Goal: Transaction & Acquisition: Purchase product/service

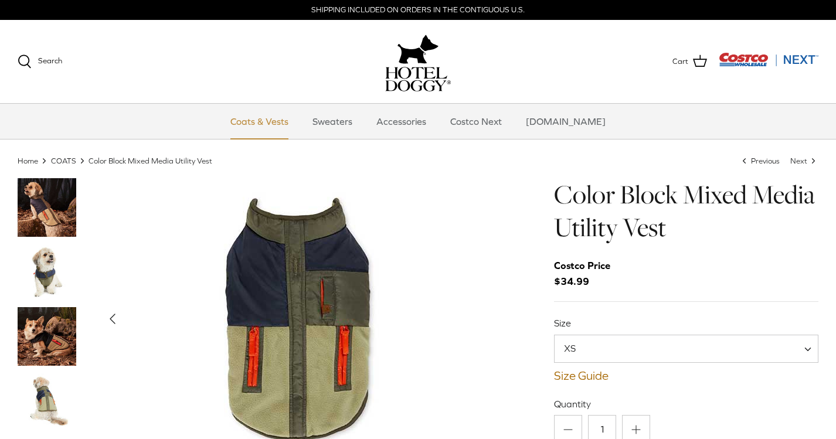
click at [275, 118] on link "Coats & Vests" at bounding box center [259, 121] width 79 height 35
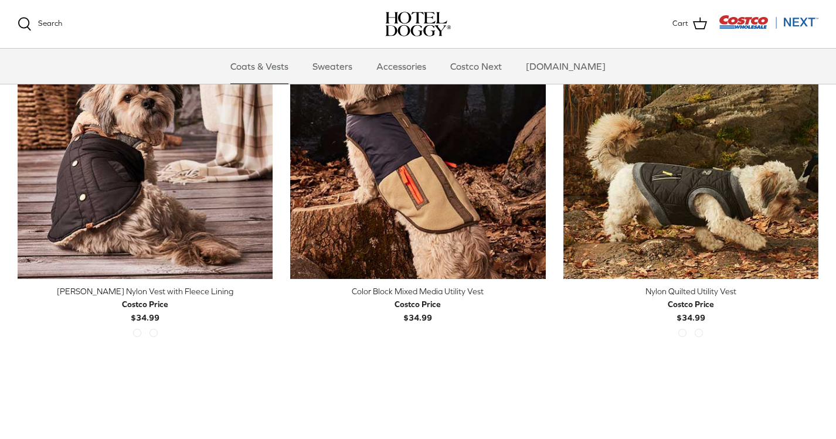
scroll to position [342, 0]
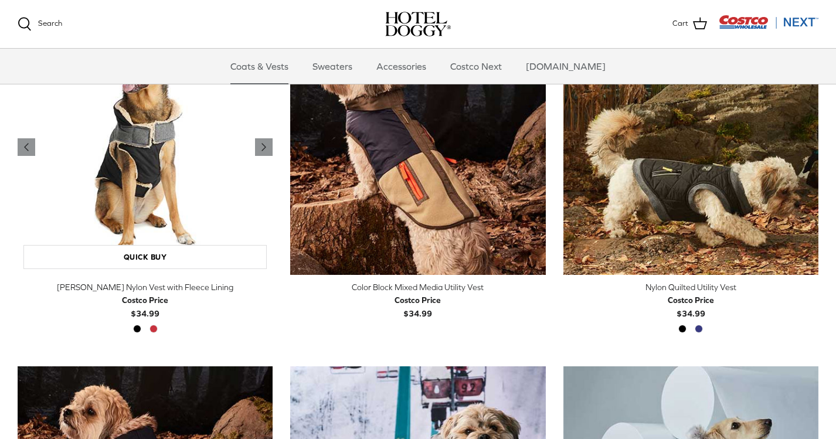
click at [180, 152] on img "Melton Nylon Vest with Fleece Lining" at bounding box center [145, 147] width 255 height 255
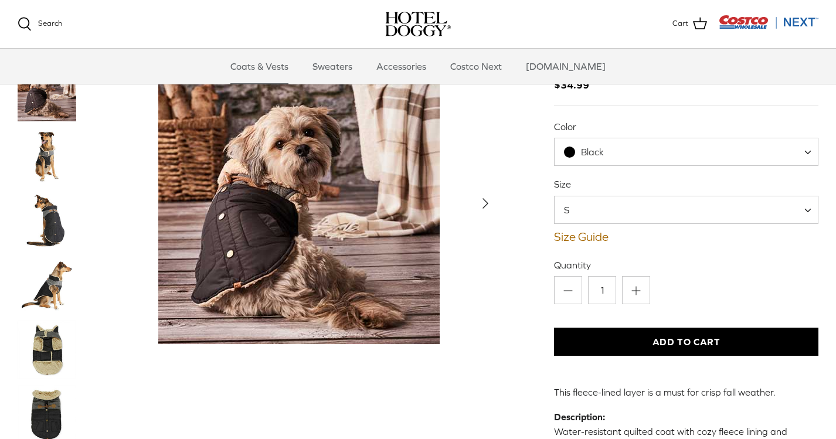
scroll to position [114, 0]
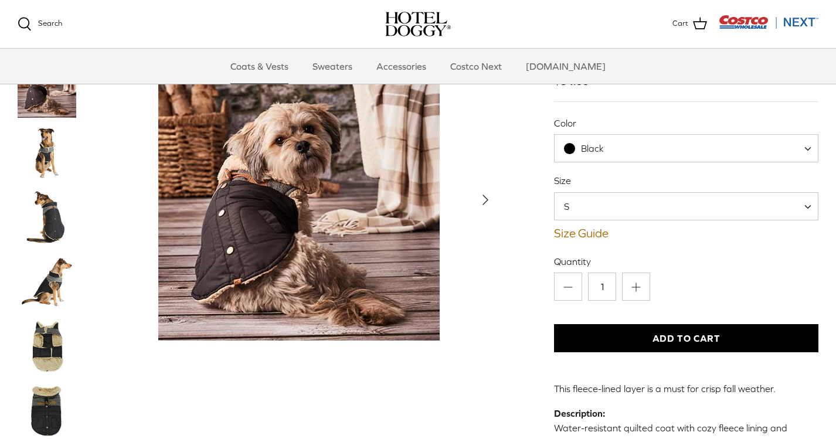
click at [607, 192] on span "S" at bounding box center [686, 206] width 264 height 28
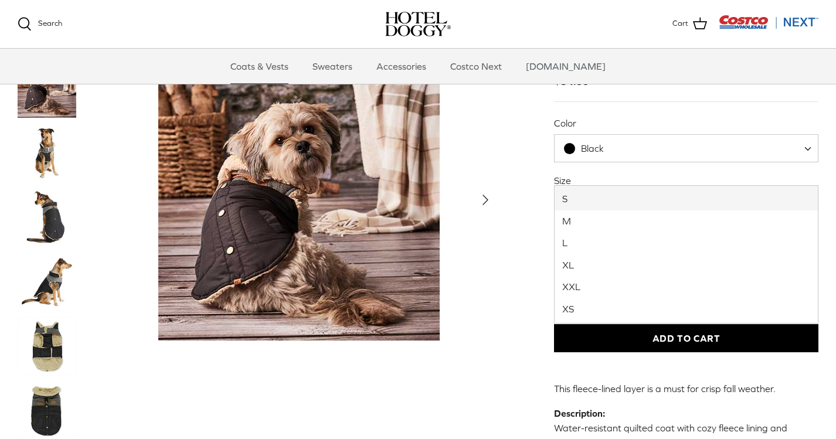
click at [499, 213] on div "Left Right" at bounding box center [418, 389] width 836 height 888
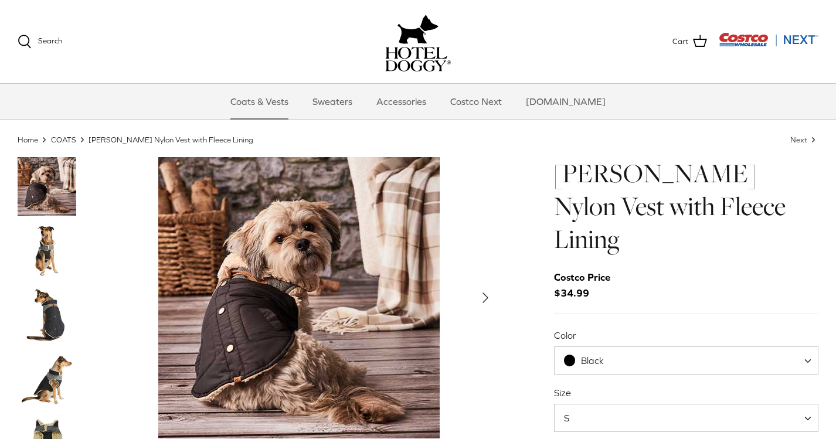
scroll to position [23, 0]
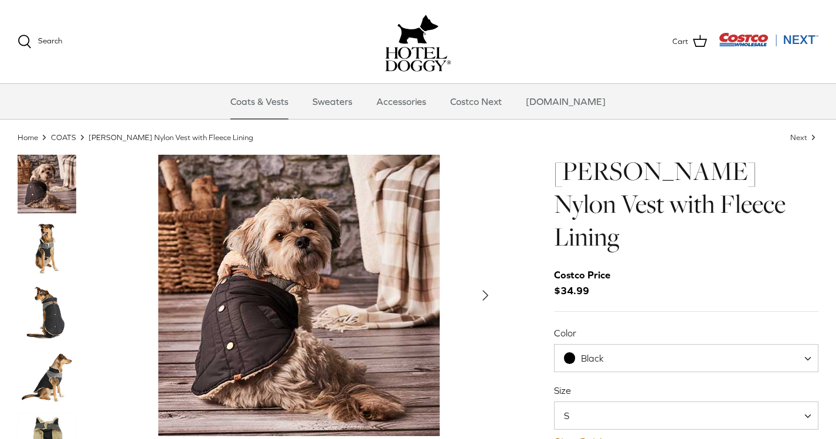
click at [55, 174] on img "Thumbnail Link" at bounding box center [47, 184] width 59 height 59
click at [46, 258] on img "Thumbnail Link" at bounding box center [47, 248] width 59 height 59
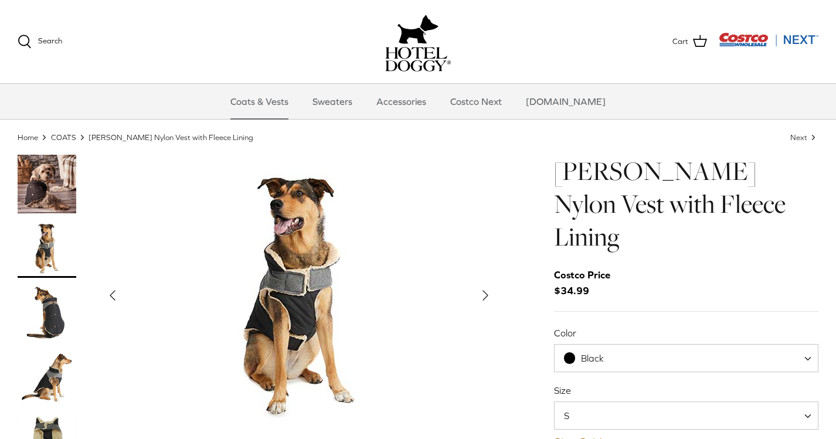
click at [40, 289] on img "Thumbnail Link" at bounding box center [47, 313] width 59 height 59
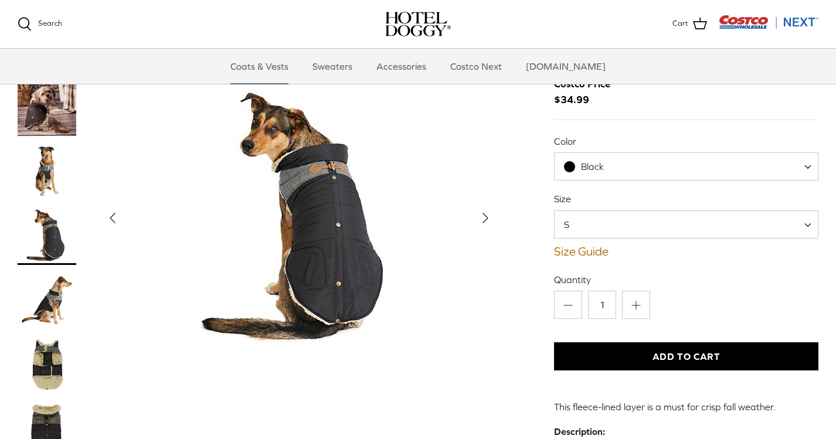
scroll to position [97, 0]
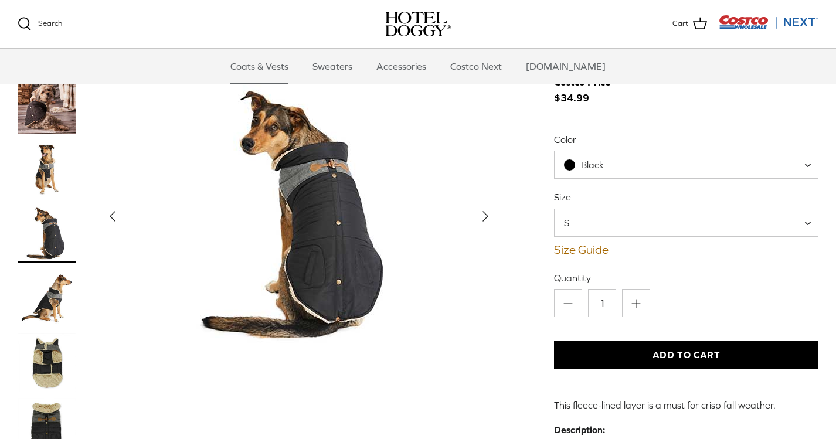
click at [50, 334] on img "Thumbnail Link" at bounding box center [47, 363] width 59 height 59
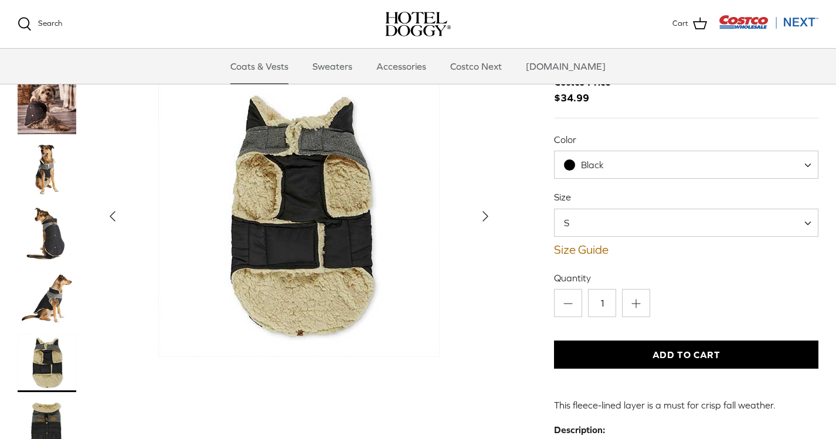
click at [51, 398] on img "Thumbnail Link" at bounding box center [47, 427] width 59 height 59
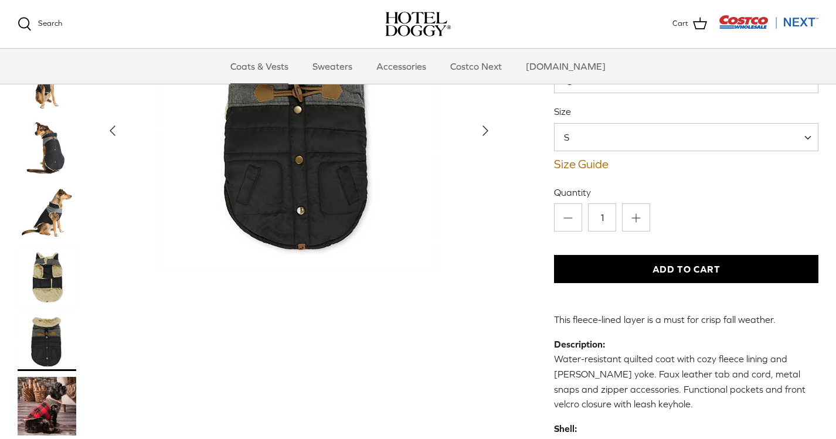
scroll to position [186, 0]
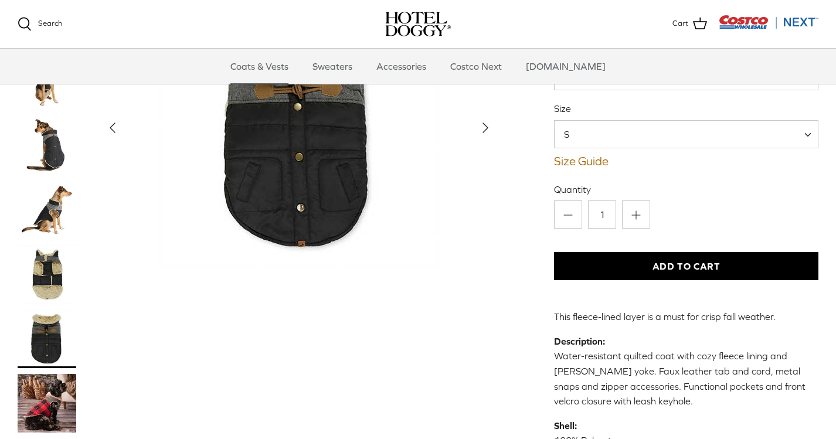
click at [51, 374] on img "Thumbnail Link" at bounding box center [47, 403] width 59 height 59
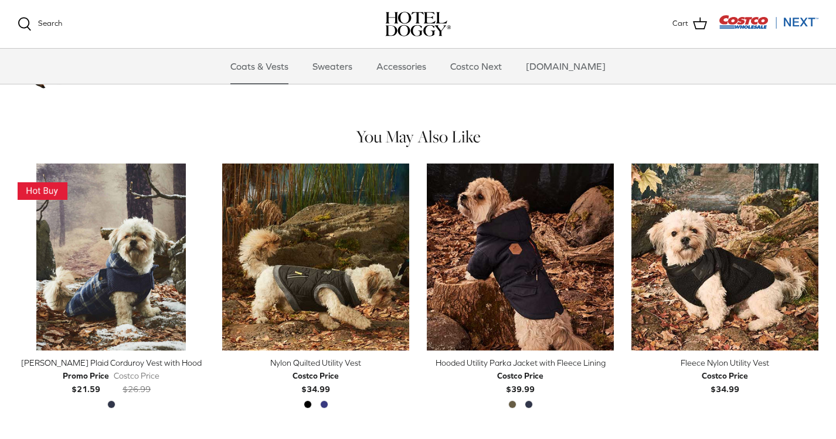
scroll to position [849, 0]
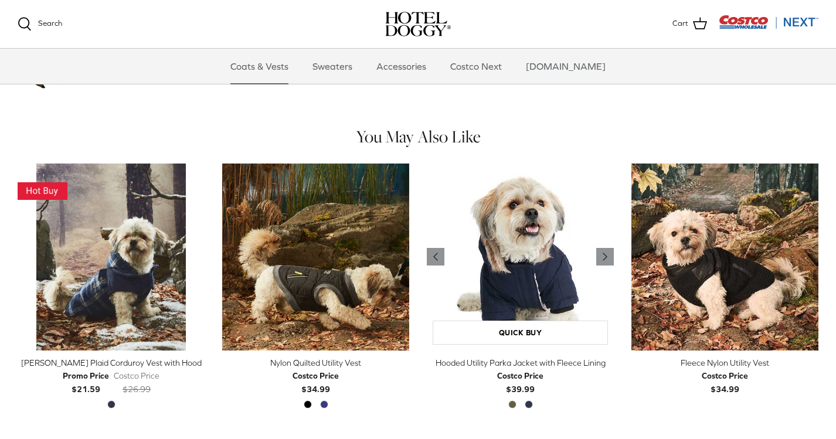
click at [494, 182] on img "Hooded Utility Parka Jacket with Fleece Lining" at bounding box center [520, 257] width 187 height 187
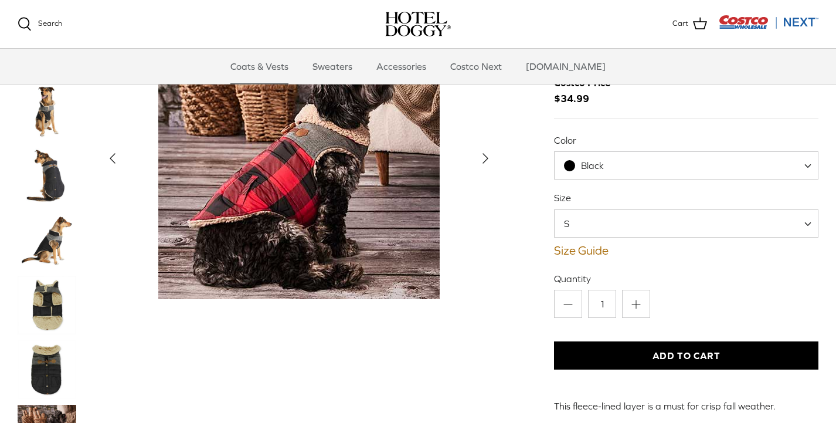
scroll to position [99, 0]
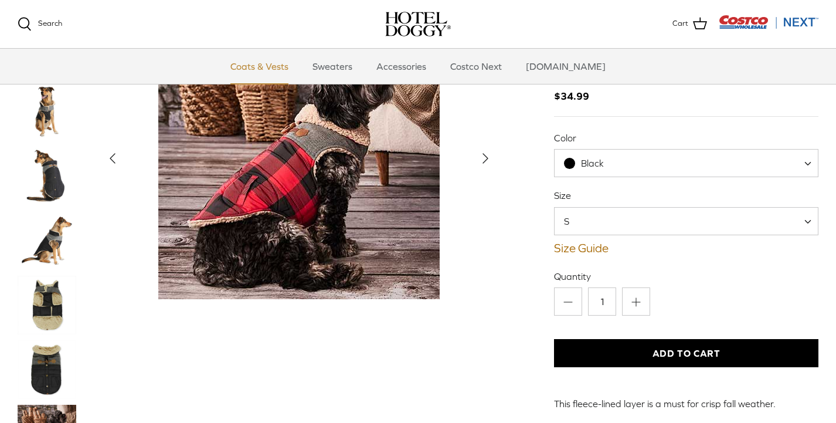
click at [294, 73] on link "Coats & Vests" at bounding box center [259, 66] width 79 height 35
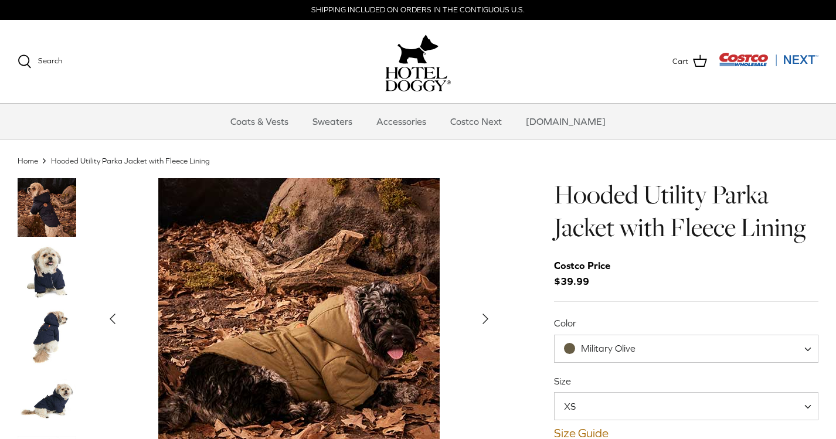
click at [599, 352] on span "Military Olive" at bounding box center [608, 348] width 55 height 11
select select "India Ink"
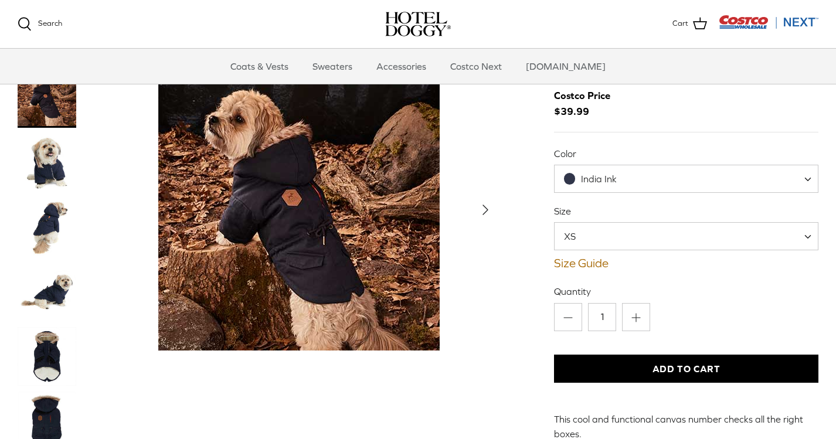
scroll to position [50, 0]
click at [55, 133] on img "Thumbnail Link" at bounding box center [47, 162] width 59 height 59
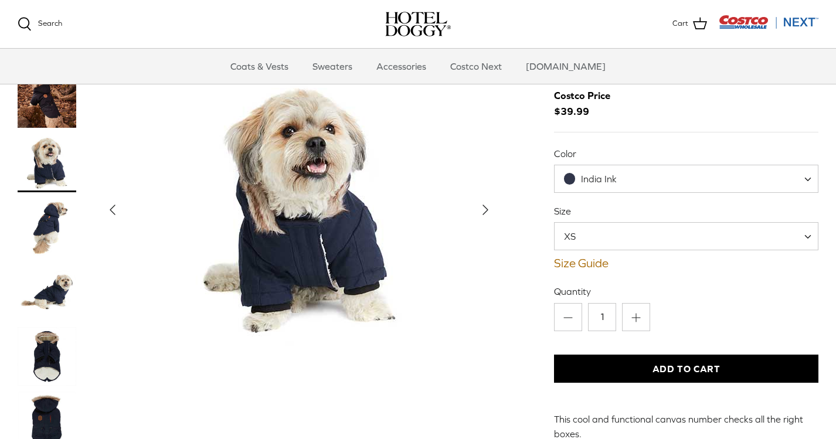
click at [54, 198] on img "Thumbnail Link" at bounding box center [47, 227] width 59 height 59
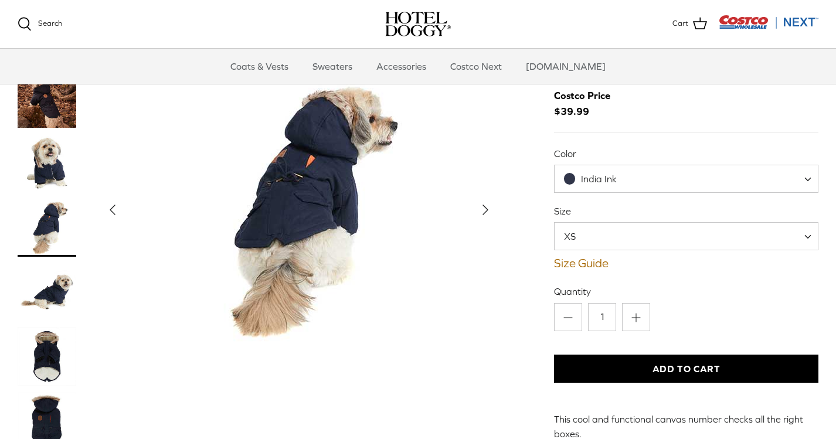
click at [70, 263] on img "Thumbnail Link" at bounding box center [47, 291] width 59 height 59
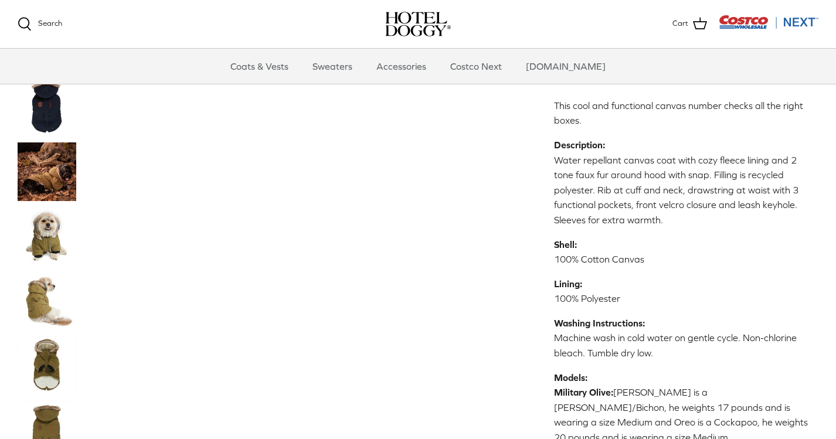
scroll to position [364, 0]
click at [33, 207] on img "Thumbnail Link" at bounding box center [47, 236] width 59 height 59
click at [47, 207] on img "Thumbnail Link" at bounding box center [47, 236] width 59 height 59
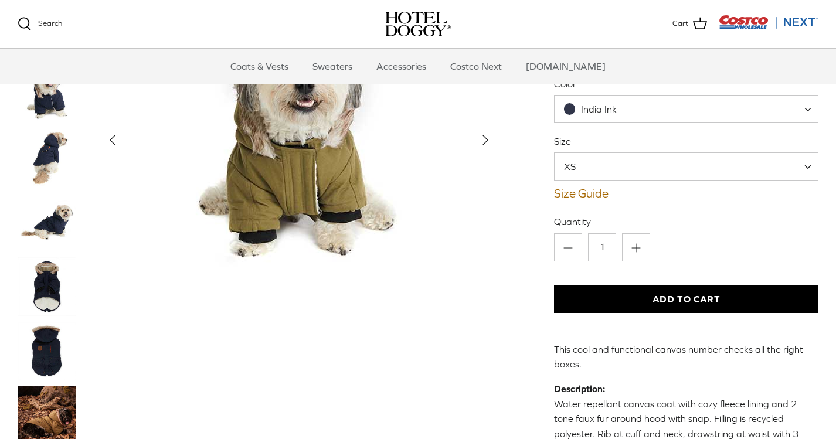
scroll to position [125, 0]
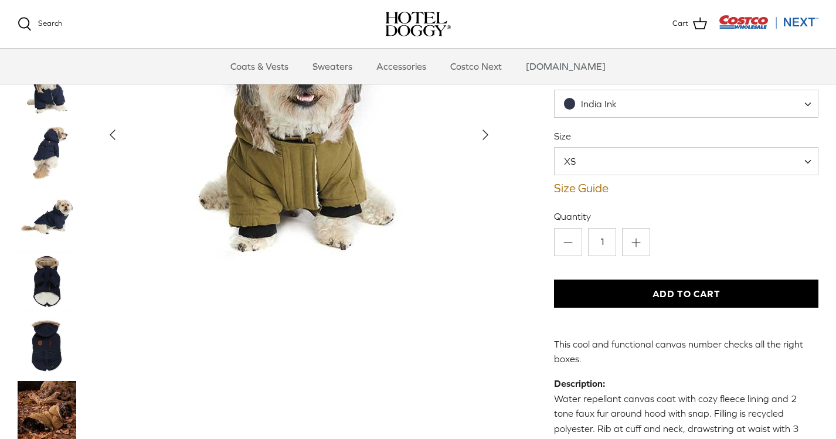
click at [57, 252] on img "Thumbnail Link" at bounding box center [47, 281] width 59 height 59
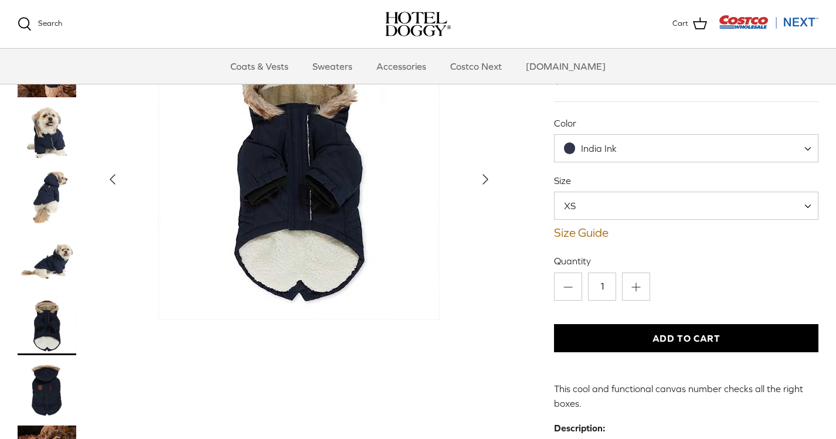
scroll to position [82, 0]
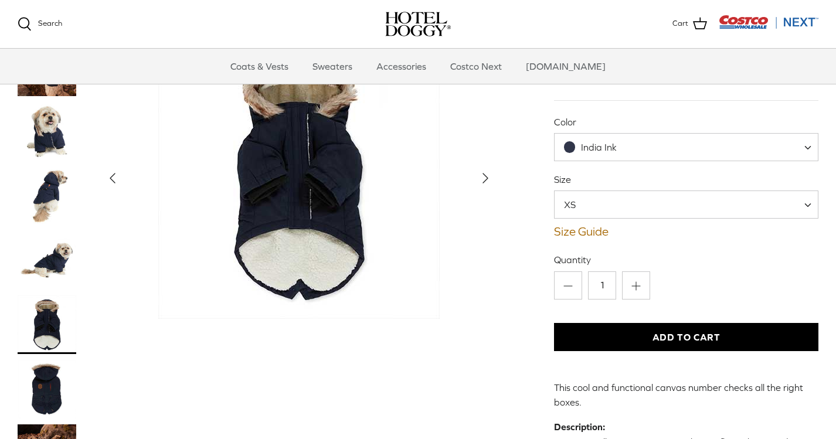
click at [50, 295] on img "Thumbnail Link" at bounding box center [47, 324] width 59 height 59
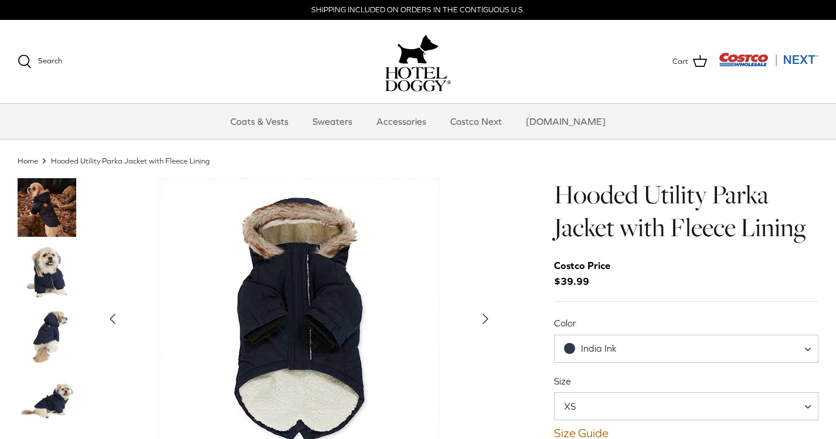
scroll to position [0, 0]
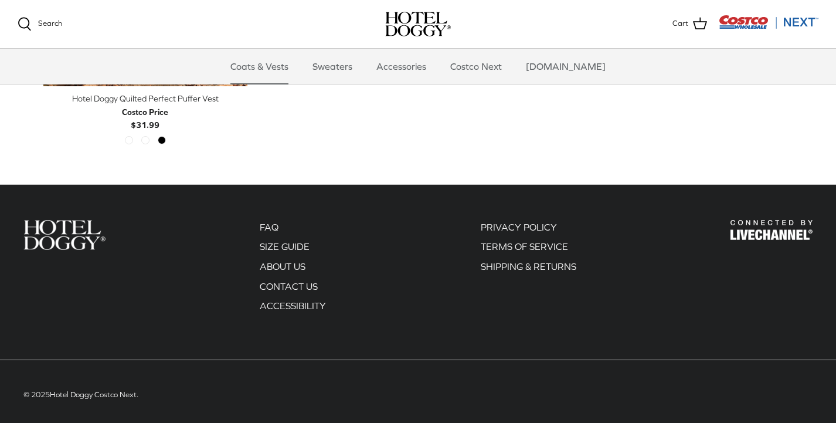
scroll to position [2265, 0]
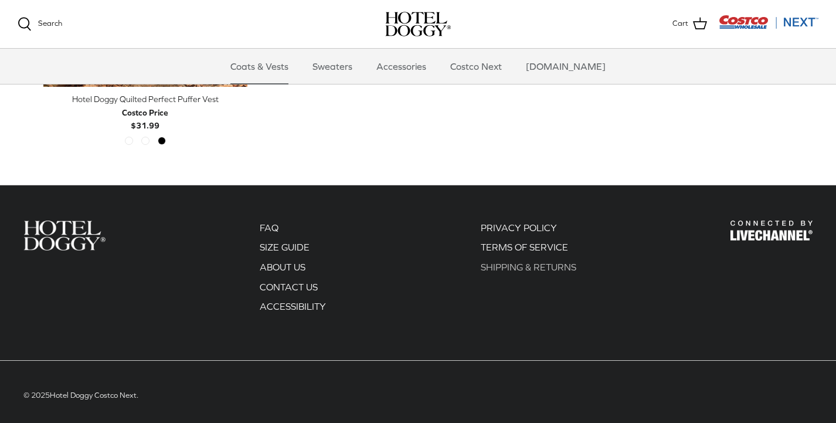
click at [512, 263] on link "SHIPPING & RETURNS" at bounding box center [529, 267] width 96 height 11
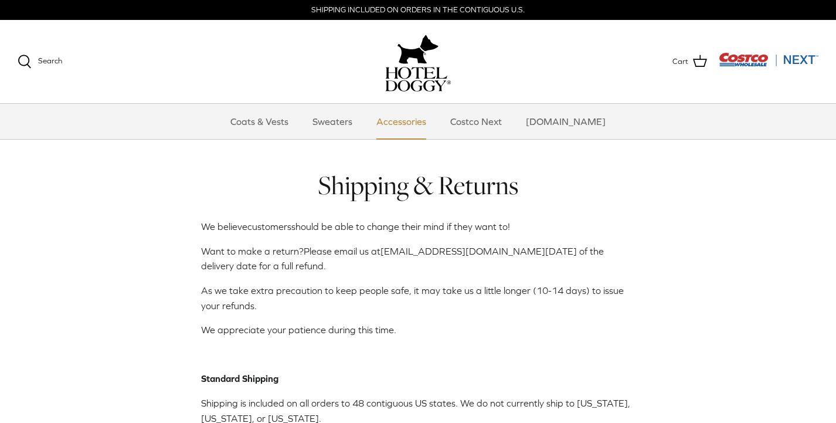
click at [416, 131] on link "Accessories" at bounding box center [401, 121] width 71 height 35
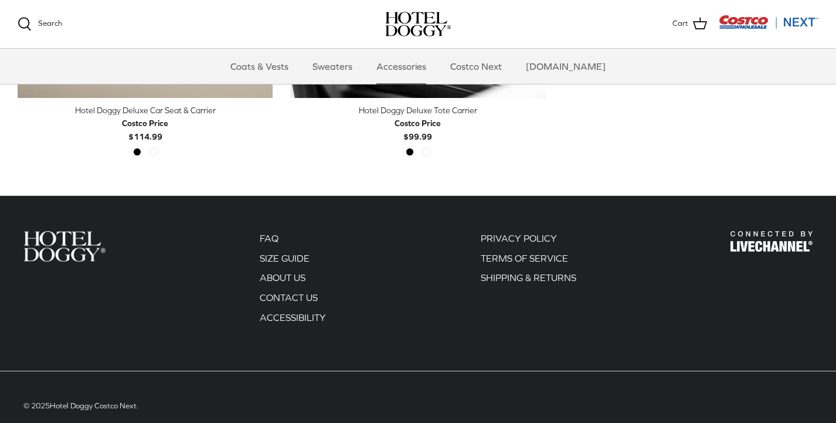
scroll to position [532, 0]
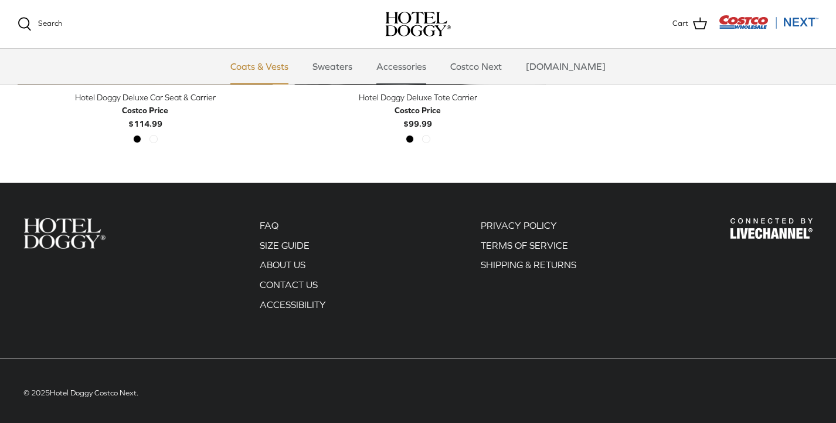
click at [290, 75] on link "Coats & Vests" at bounding box center [259, 66] width 79 height 35
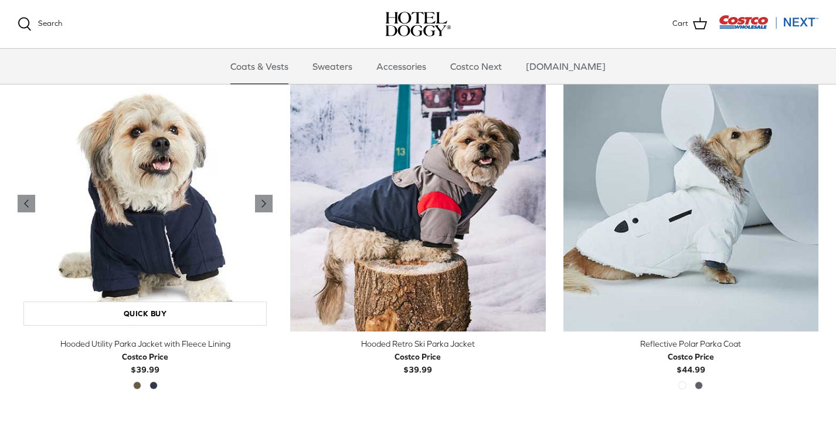
scroll to position [634, 0]
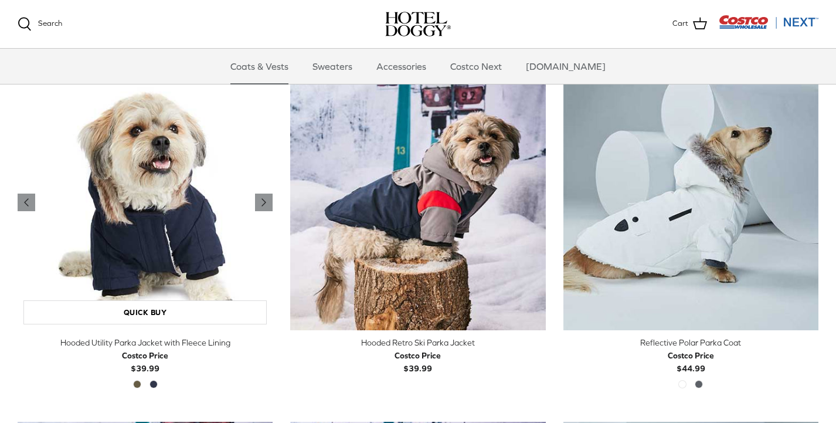
click at [194, 196] on img "Hooded Utility Parka Jacket with Fleece Lining" at bounding box center [145, 201] width 255 height 255
click at [195, 233] on img "Hooded Utility Parka Jacket with Fleece Lining" at bounding box center [145, 201] width 255 height 255
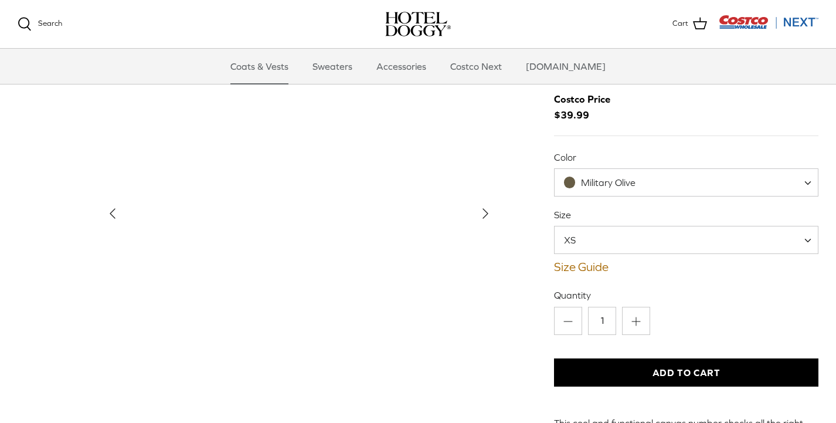
scroll to position [49, 0]
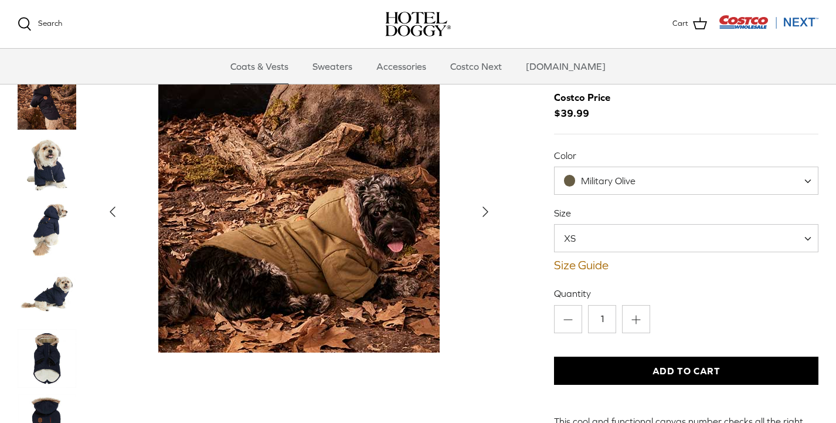
click at [567, 177] on span at bounding box center [569, 180] width 11 height 11
select select "India Ink"
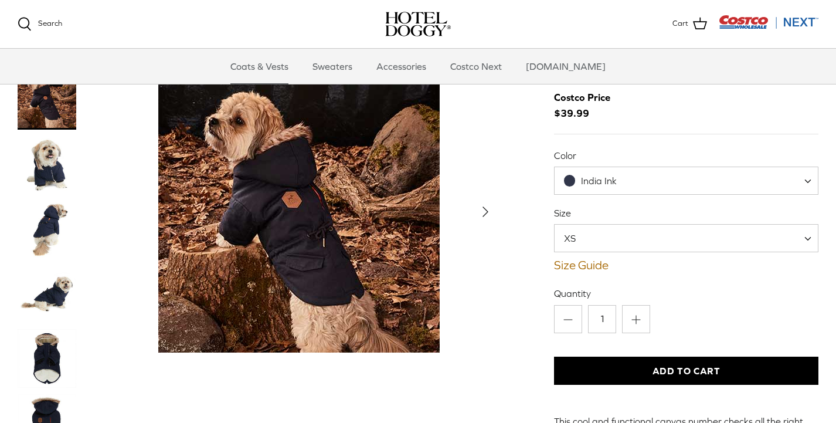
click at [326, 233] on img "Show Gallery" at bounding box center [298, 210] width 281 height 281
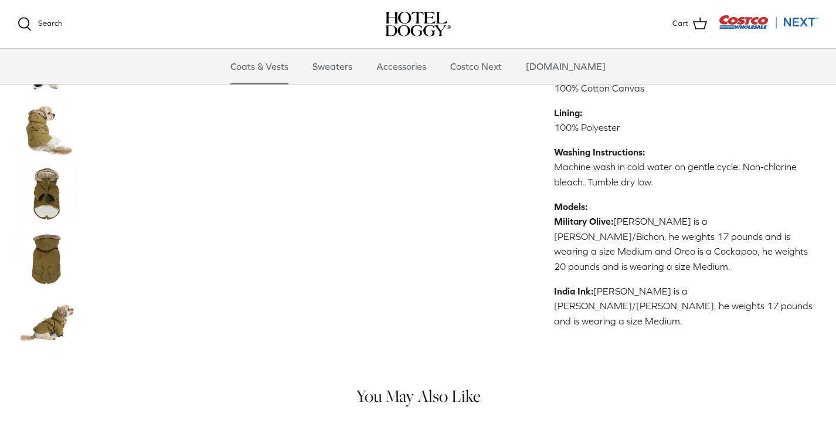
scroll to position [535, 0]
click at [466, 320] on div "Home Right COATS Right Hooded Utility Parka Jacket with Fleece Lining Left Prev…" at bounding box center [418, 102] width 836 height 1235
